Goal: Transaction & Acquisition: Obtain resource

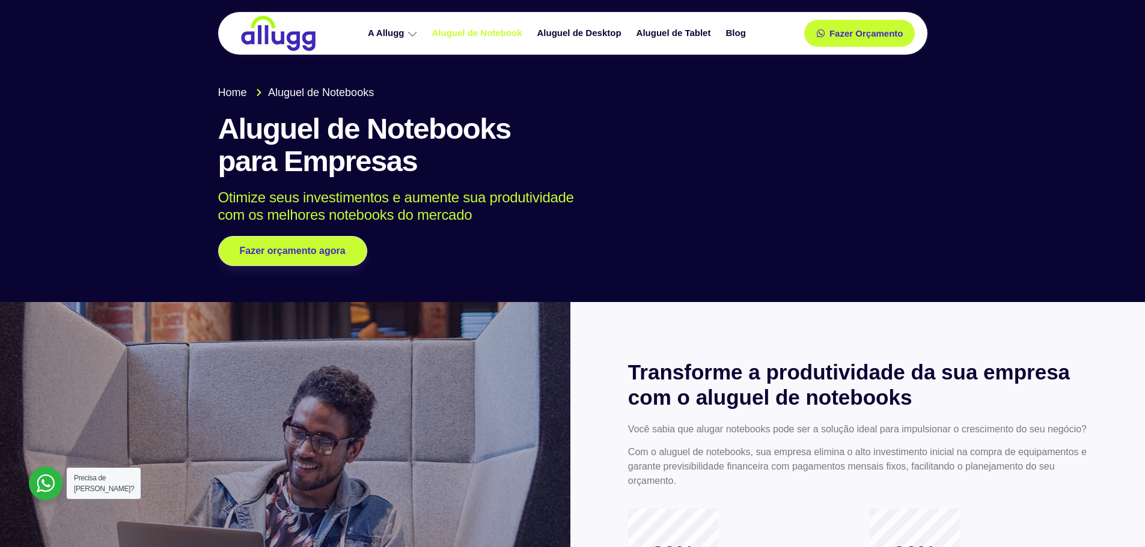
click at [469, 38] on link "Aluguel de Notebook" at bounding box center [478, 33] width 105 height 21
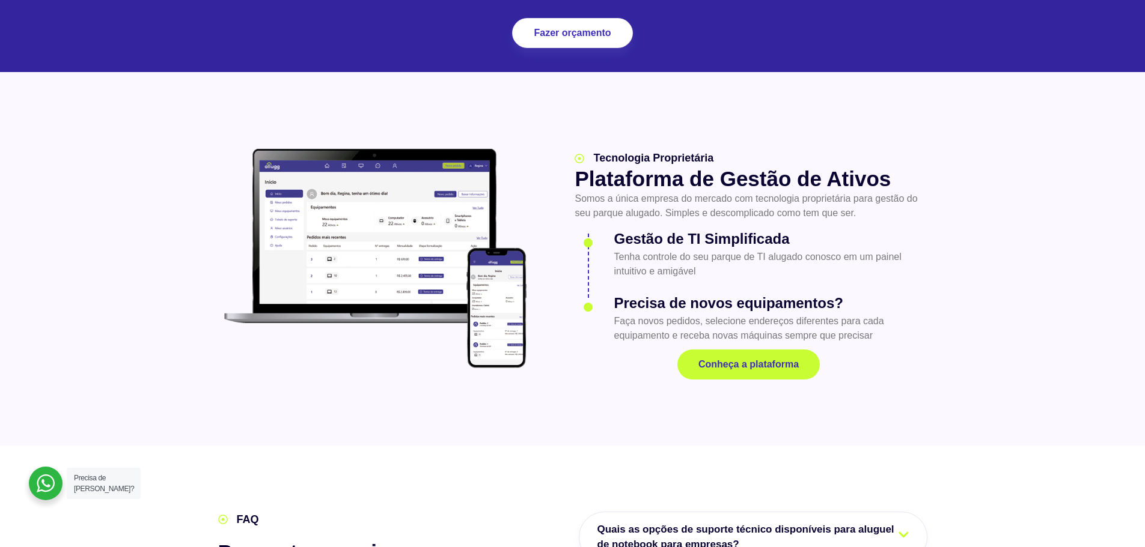
scroll to position [1562, 0]
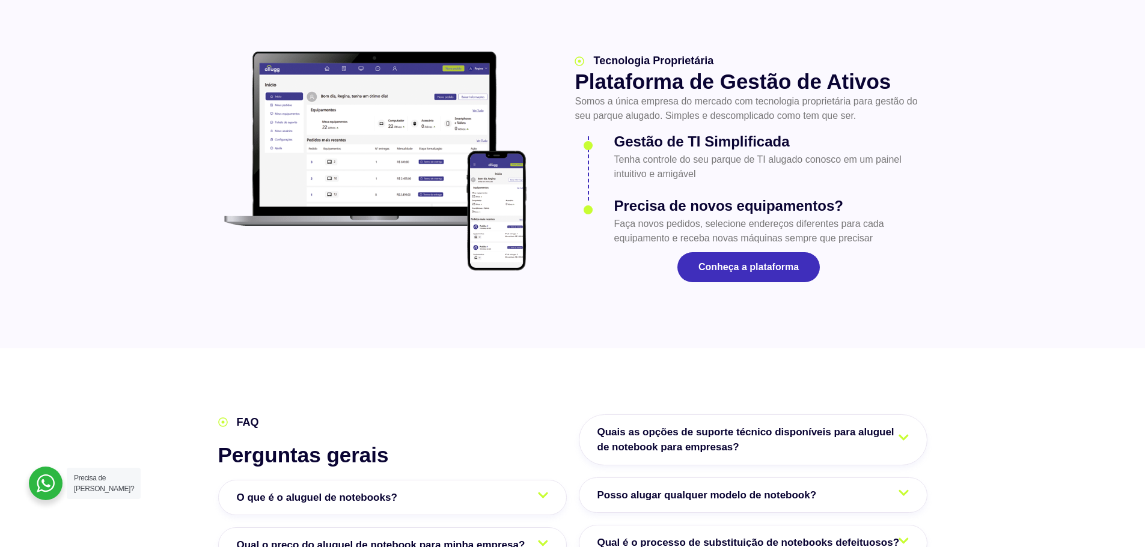
click at [731, 252] on link "Conheça a plataforma" at bounding box center [748, 267] width 142 height 30
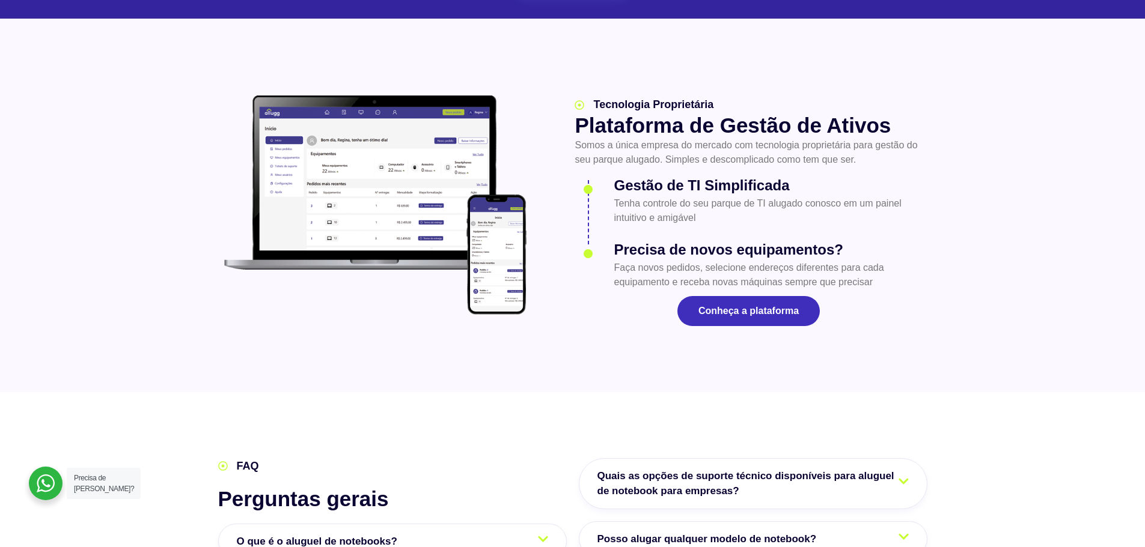
scroll to position [1621, 0]
